Goal: Check status: Check status

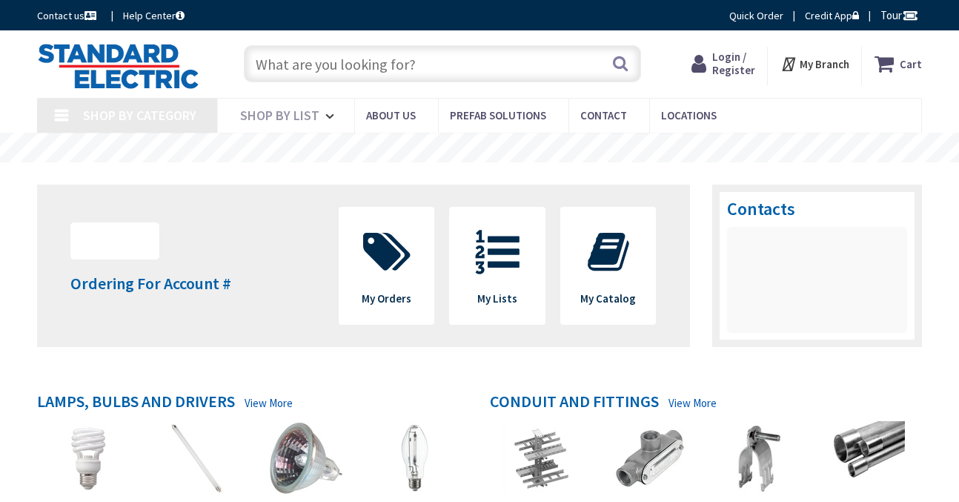
type input "[GEOGRAPHIC_DATA], [GEOGRAPHIC_DATA]"
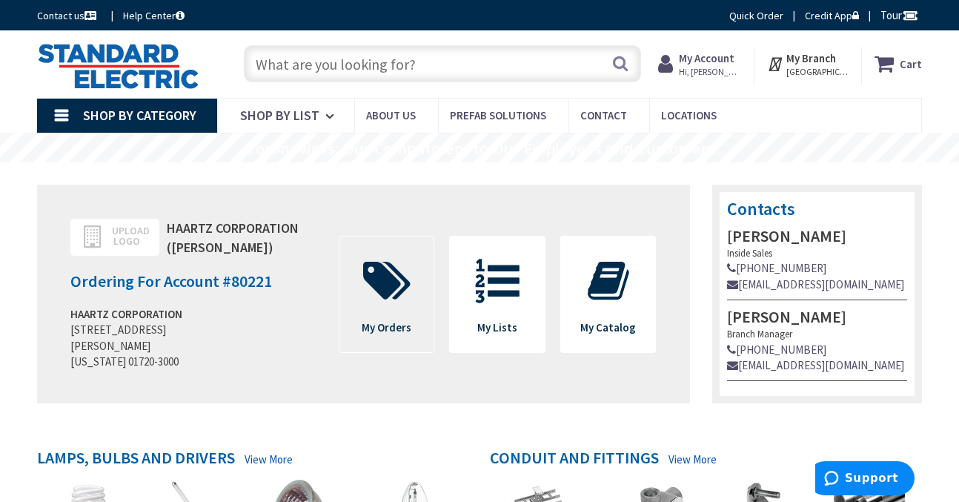
click at [409, 301] on icon at bounding box center [387, 281] width 62 height 44
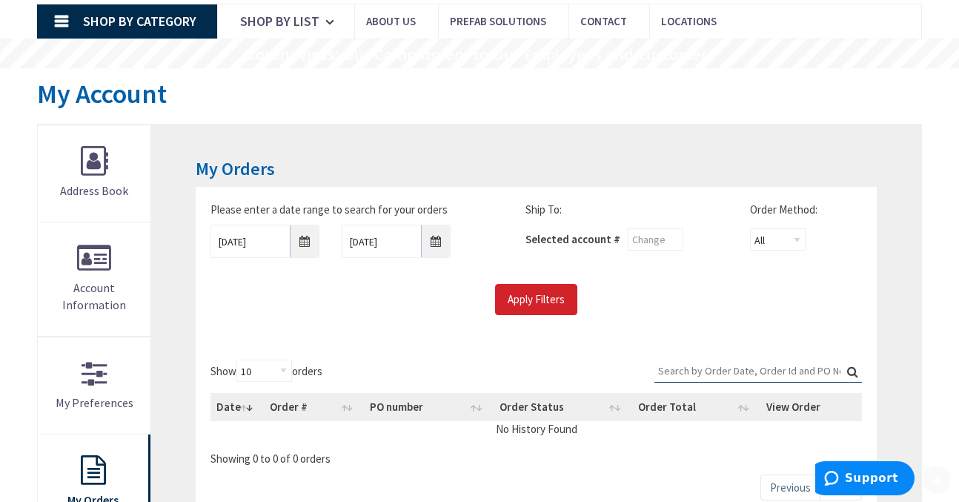
scroll to position [222, 0]
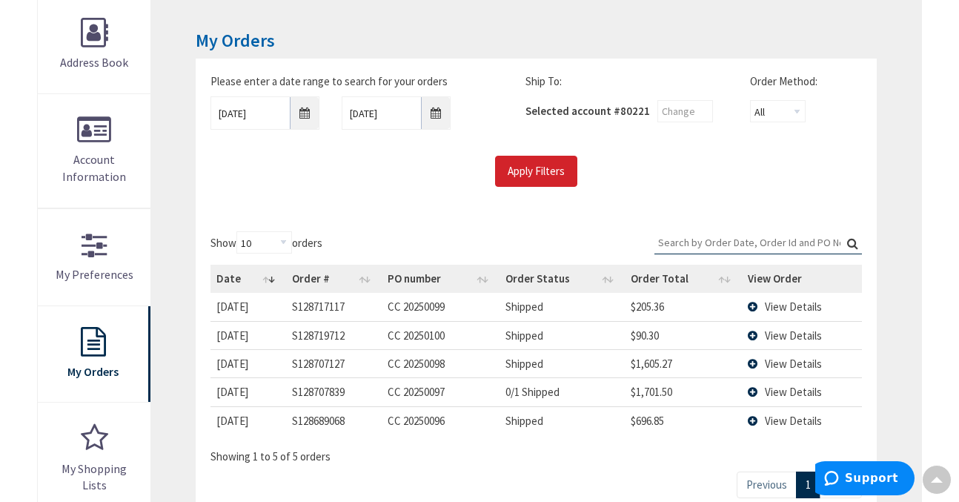
click at [754, 422] on td "View Details" at bounding box center [802, 420] width 120 height 28
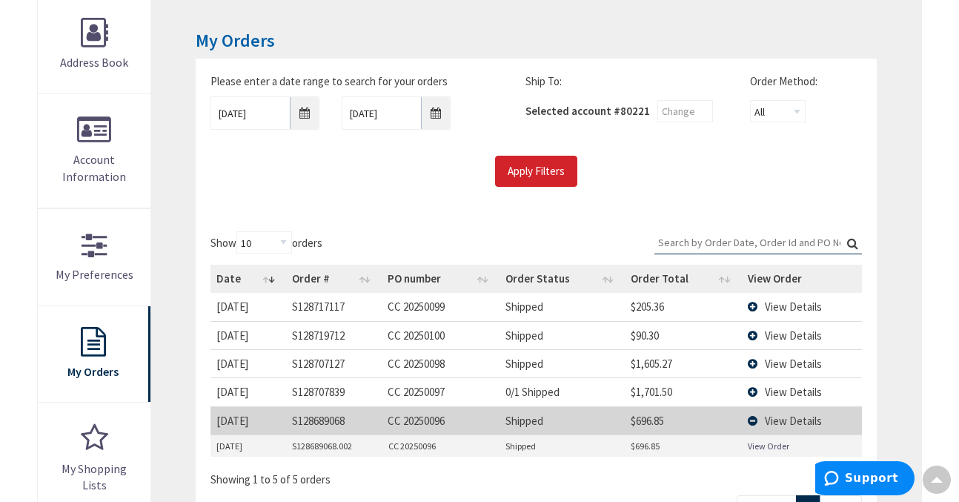
click at [754, 451] on link "View Order" at bounding box center [768, 445] width 41 height 13
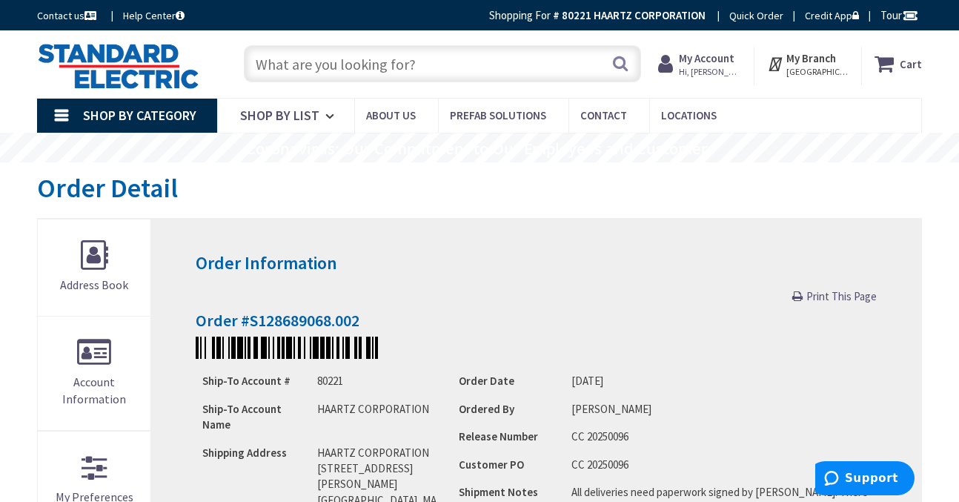
click at [862, 300] on span "Print This Page" at bounding box center [841, 296] width 70 height 14
